Goal: Transaction & Acquisition: Obtain resource

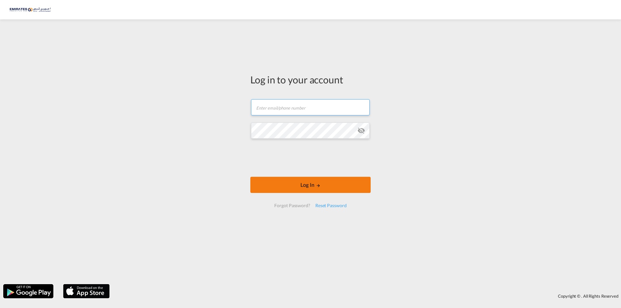
type input "[EMAIL_ADDRESS][DOMAIN_NAME]"
click at [311, 184] on button "Log In" at bounding box center [310, 185] width 120 height 16
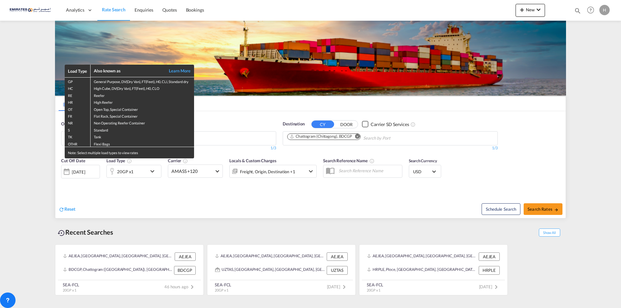
click at [240, 101] on div "Load Type Also known as Learn More GP General Purpose, DV(Dry Van), FT(Feet), H…" at bounding box center [310, 154] width 621 height 308
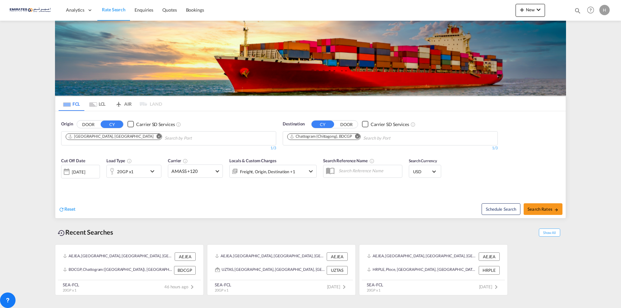
click at [358, 135] on md-icon "Remove" at bounding box center [357, 136] width 5 height 5
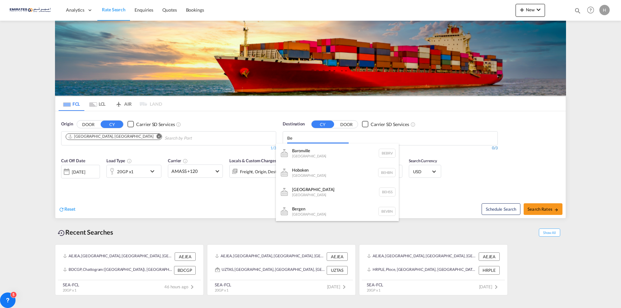
type input "B"
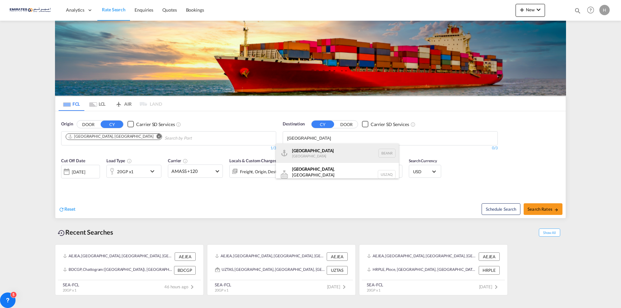
type input "[GEOGRAPHIC_DATA]"
click at [308, 158] on div "[GEOGRAPHIC_DATA] [GEOGRAPHIC_DATA] BEANR" at bounding box center [337, 153] width 123 height 19
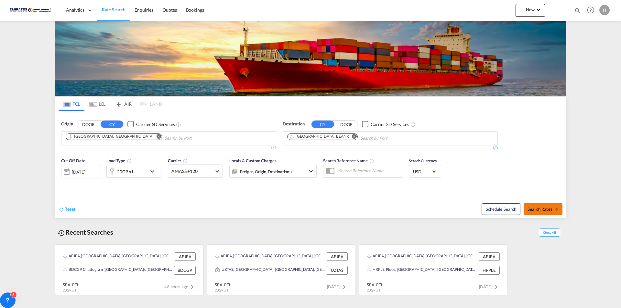
click at [546, 210] on span "Search Rates" at bounding box center [542, 209] width 31 height 5
type input "AEJEA to BEANR / [DATE]"
